Goal: Task Accomplishment & Management: Use online tool/utility

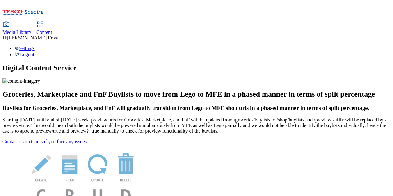
click at [52, 29] on span "Content" at bounding box center [44, 31] width 16 height 5
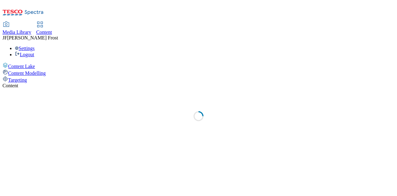
select select "ghs-uk"
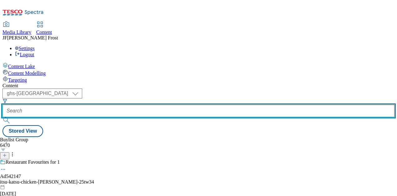
click at [154, 105] on input "text" at bounding box center [198, 111] width 392 height 12
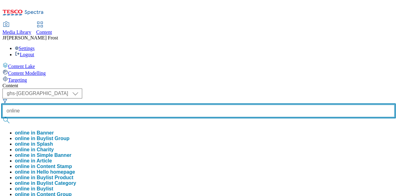
type input "online"
click at [2, 117] on button "submit" at bounding box center [6, 120] width 9 height 6
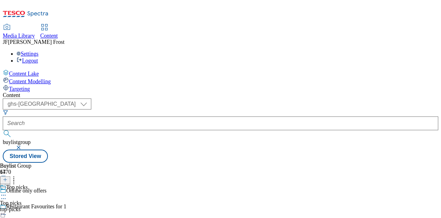
scroll to position [185, 0]
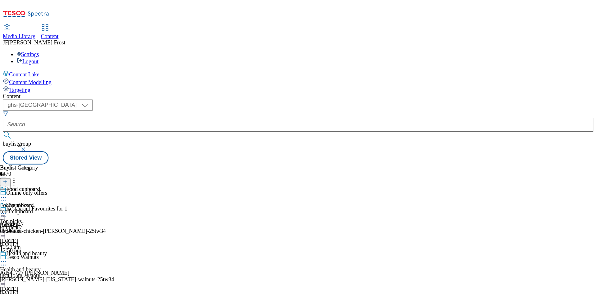
scroll to position [185, 0]
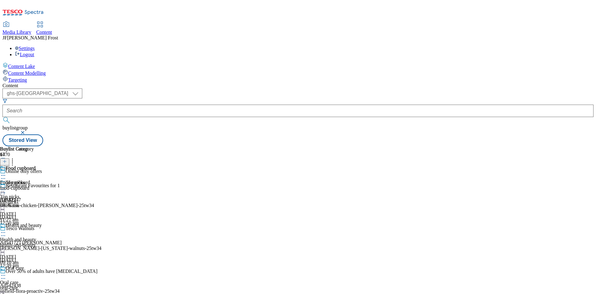
drag, startPoint x: 392, startPoint y: 1, endPoint x: 378, endPoint y: 32, distance: 34.0
click at [378, 83] on div "Content" at bounding box center [297, 86] width 591 height 6
click at [35, 165] on div "Food cupboard" at bounding box center [21, 168] width 30 height 6
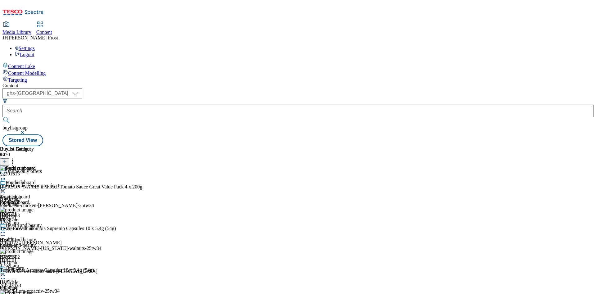
click at [6, 186] on icon at bounding box center [3, 189] width 6 height 6
click at [39, 195] on span "Un-publish" at bounding box center [29, 260] width 20 height 5
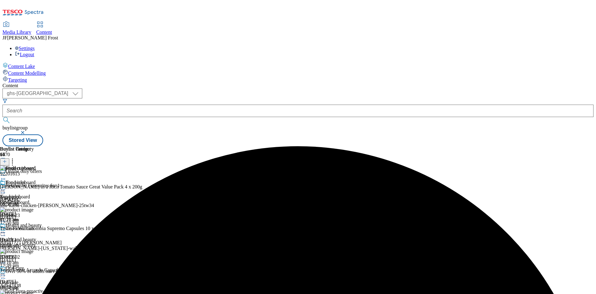
click at [6, 186] on icon at bounding box center [3, 189] width 6 height 6
click at [40, 195] on span "Un-preview" at bounding box center [29, 238] width 21 height 5
click at [16, 157] on icon at bounding box center [12, 160] width 6 height 6
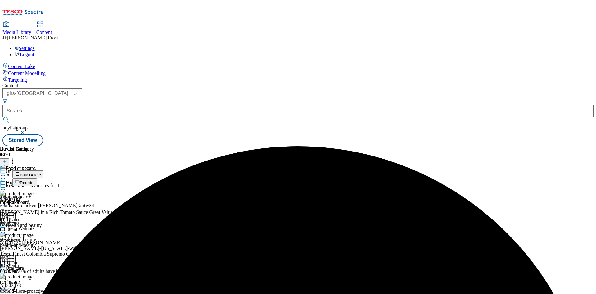
click at [43, 170] on button "Bulk Delete" at bounding box center [27, 174] width 31 height 8
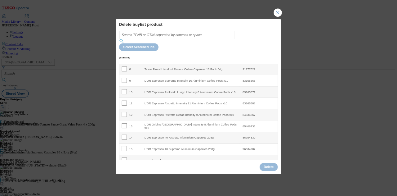
scroll to position [146, 0]
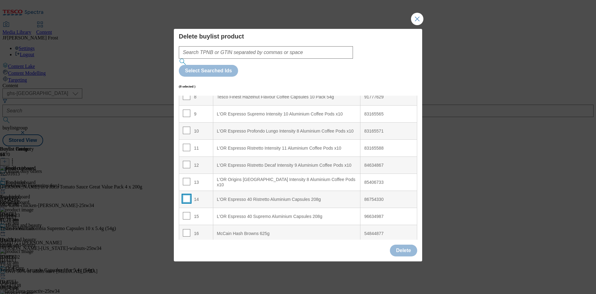
click at [186, 195] on input "Modal" at bounding box center [186, 198] width 7 height 7
checkbox input "true"
click at [188, 195] on input "Modal" at bounding box center [186, 215] width 7 height 7
checkbox input "true"
click at [397, 195] on button "Delete" at bounding box center [403, 251] width 27 height 12
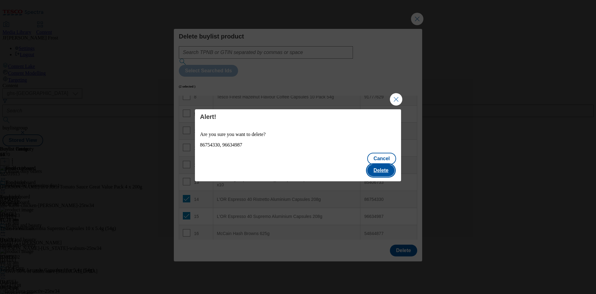
click at [387, 168] on button "Delete" at bounding box center [380, 170] width 27 height 12
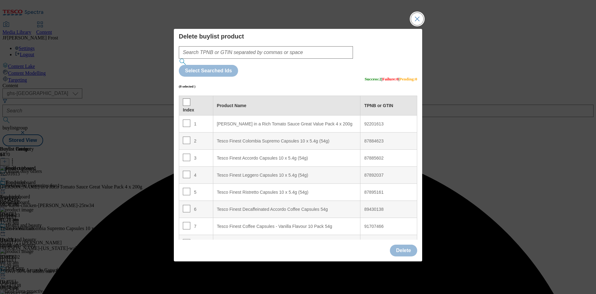
click at [397, 25] on button "Close Modal" at bounding box center [417, 19] width 12 height 12
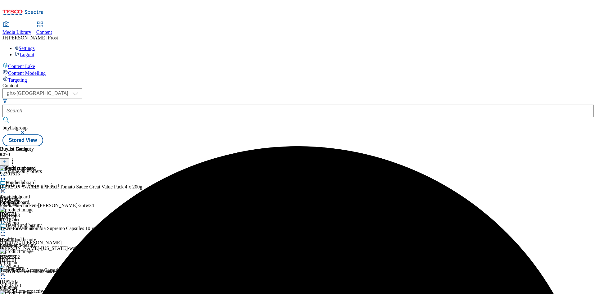
click at [6, 186] on icon at bounding box center [3, 189] width 6 height 6
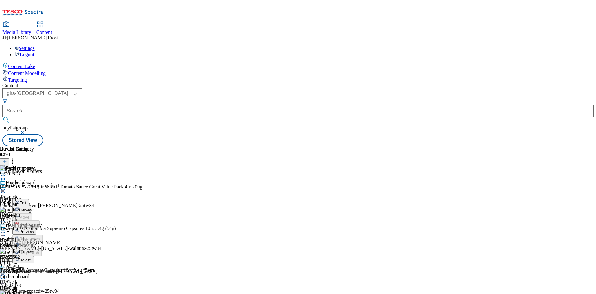
click at [34, 195] on span "Preview" at bounding box center [26, 231] width 15 height 5
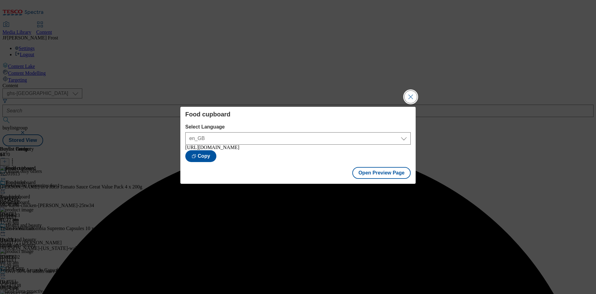
click at [397, 91] on button "Close Modal" at bounding box center [410, 97] width 12 height 12
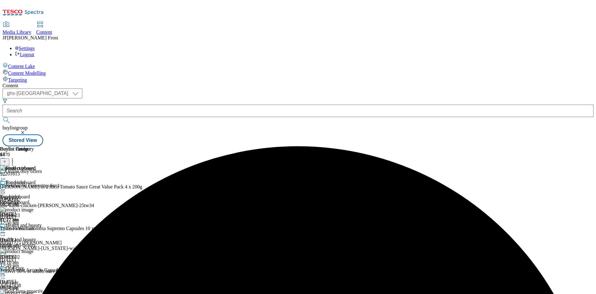
click at [6, 186] on icon at bounding box center [3, 189] width 6 height 6
click at [33, 195] on span "Publish" at bounding box center [26, 252] width 14 height 5
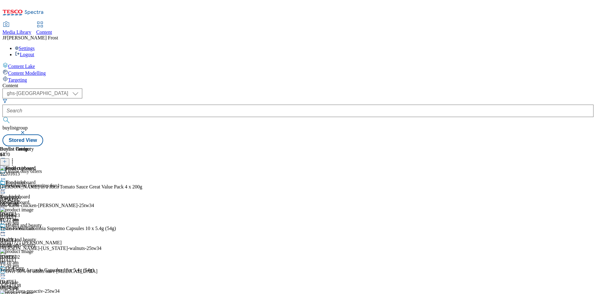
click at [6, 186] on icon at bounding box center [3, 189] width 6 height 6
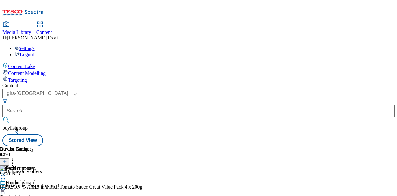
drag, startPoint x: 528, startPoint y: 1, endPoint x: 258, endPoint y: 36, distance: 273.1
click at [258, 83] on div "Content ( optional ) ghs-roi ghs-uk ghs-uk buylistgroup Stored View Buylist Gro…" at bounding box center [198, 114] width 392 height 63
click at [20, 131] on button "button" at bounding box center [17, 133] width 6 height 4
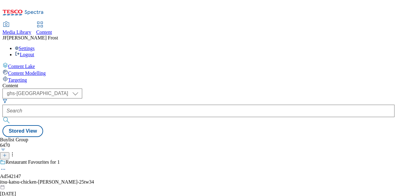
click at [382, 46] on div "Settings Logout" at bounding box center [198, 52] width 392 height 12
click at [34, 52] on link "Logout" at bounding box center [24, 54] width 19 height 5
